Goal: Check status: Check status

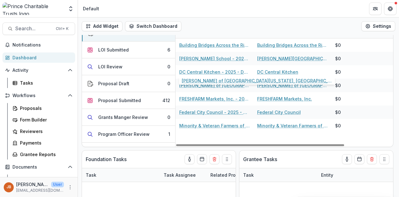
scroll to position [62, 0]
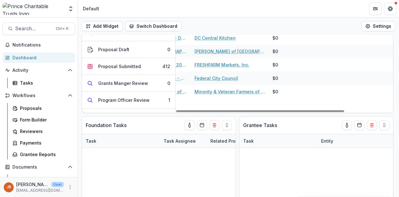
drag, startPoint x: 310, startPoint y: 109, endPoint x: 257, endPoint y: 109, distance: 53.6
click at [344, 111] on div at bounding box center [260, 111] width 168 height 2
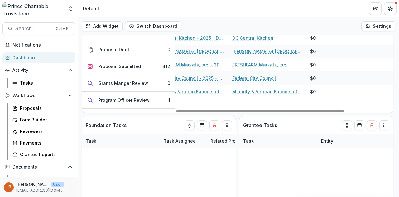
drag, startPoint x: 257, startPoint y: 109, endPoint x: 242, endPoint y: 109, distance: 15.3
click at [242, 110] on div at bounding box center [260, 111] width 168 height 2
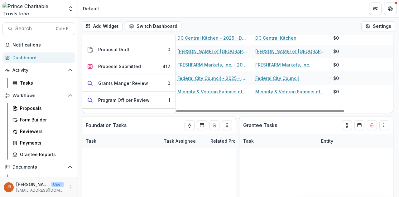
scroll to position [0, 0]
drag, startPoint x: 253, startPoint y: 111, endPoint x: 228, endPoint y: 108, distance: 26.0
click at [226, 110] on div at bounding box center [260, 111] width 168 height 2
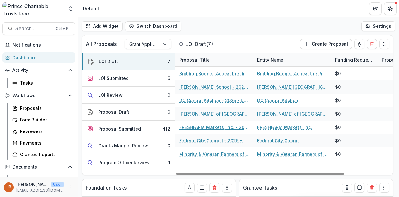
click at [210, 126] on link "FRESHFARM Markets, Inc. - 2025 - DC - Expedited Grant Update" at bounding box center [214, 127] width 70 height 7
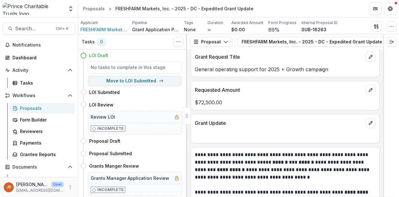
scroll to position [807, 0]
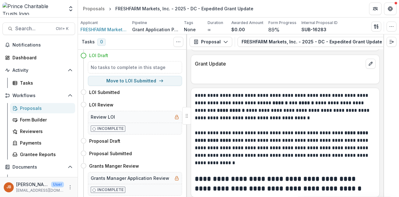
click at [111, 141] on h4 "Proposal Draft" at bounding box center [104, 140] width 31 height 7
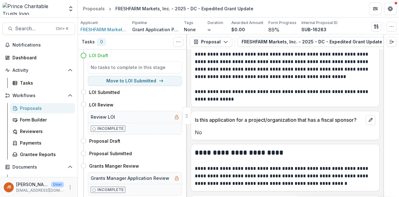
scroll to position [0, 0]
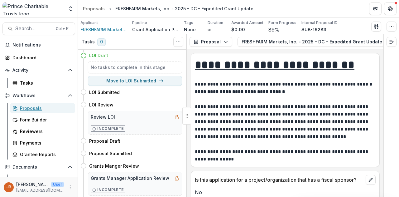
click at [33, 108] on div "Proposals" at bounding box center [45, 108] width 50 height 7
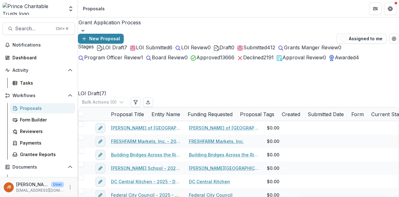
click at [152, 50] on span "LOI Submitted" at bounding box center [152, 47] width 33 height 6
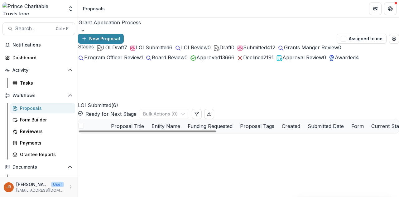
scroll to position [25, 0]
click at [145, 176] on link "Clean Water Fund - 2025 - DC - Expedited Grant Update" at bounding box center [147, 179] width 68 height 7
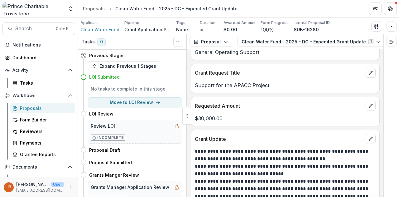
click at [31, 167] on span "Documents" at bounding box center [38, 166] width 53 height 5
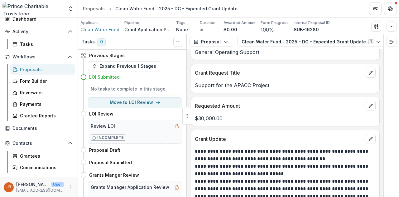
scroll to position [20, 0]
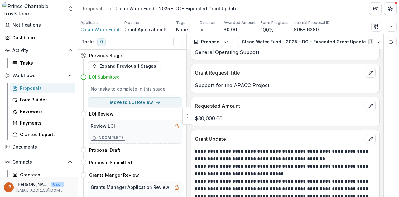
click at [65, 148] on button "Documents" at bounding box center [38, 147] width 73 height 10
click at [46, 157] on div "Document Templates" at bounding box center [45, 159] width 50 height 7
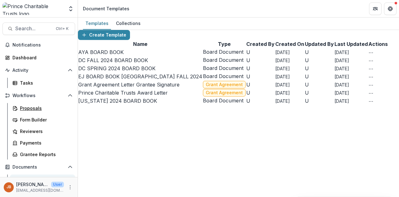
click at [31, 108] on div "Proposals" at bounding box center [45, 108] width 50 height 7
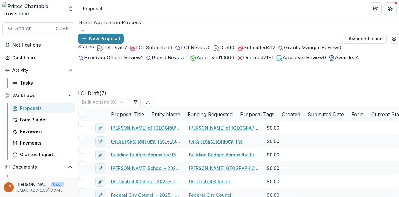
click at [151, 50] on span "LOI Submitted" at bounding box center [152, 47] width 33 height 6
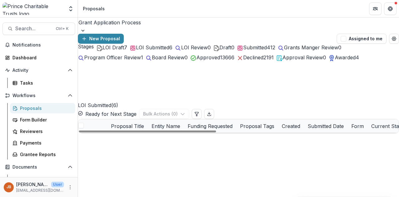
scroll to position [25, 0]
click at [147, 190] on link "Bay Journal Media Inc. - 2025 - DC - Full Application" at bounding box center [147, 193] width 68 height 7
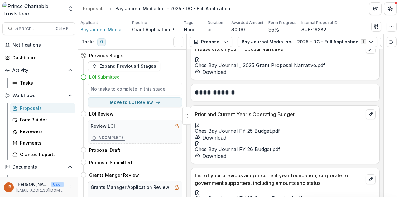
scroll to position [810, 0]
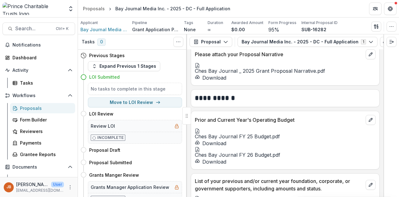
click at [213, 68] on div at bounding box center [285, 65] width 181 height 5
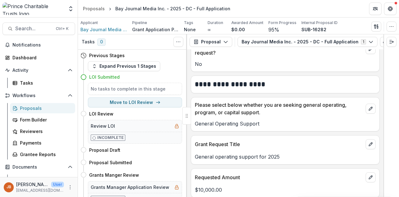
scroll to position [530, 0]
